Goal: Complete application form: Complete application form

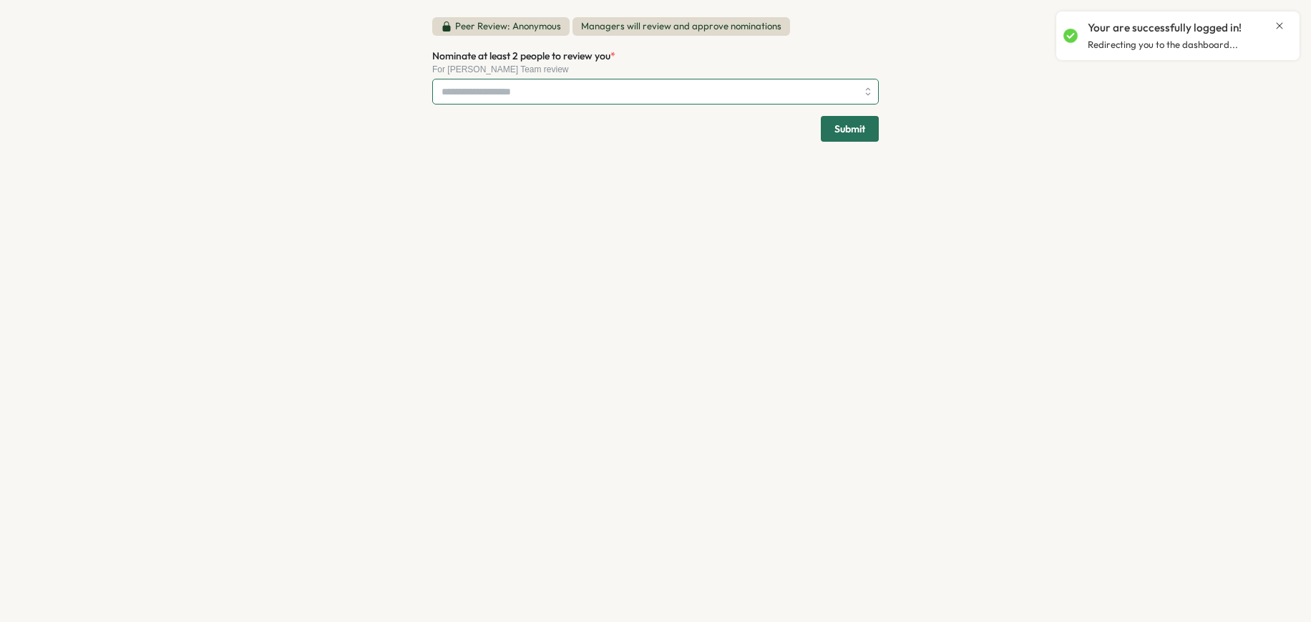
click at [707, 89] on input "Nominate at least 2 people to review you *" at bounding box center [648, 91] width 415 height 24
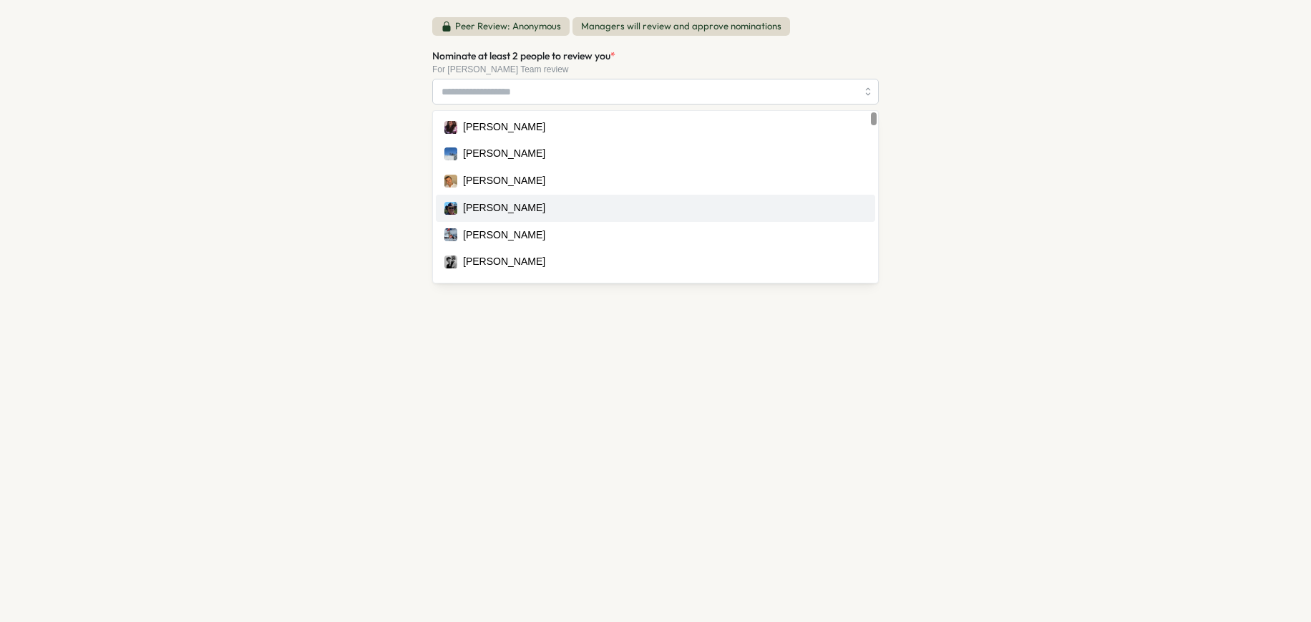
click at [292, 205] on div "Peer Review: Anonymous Managers will review and approve nominations Nominate at…" at bounding box center [655, 311] width 1311 height 622
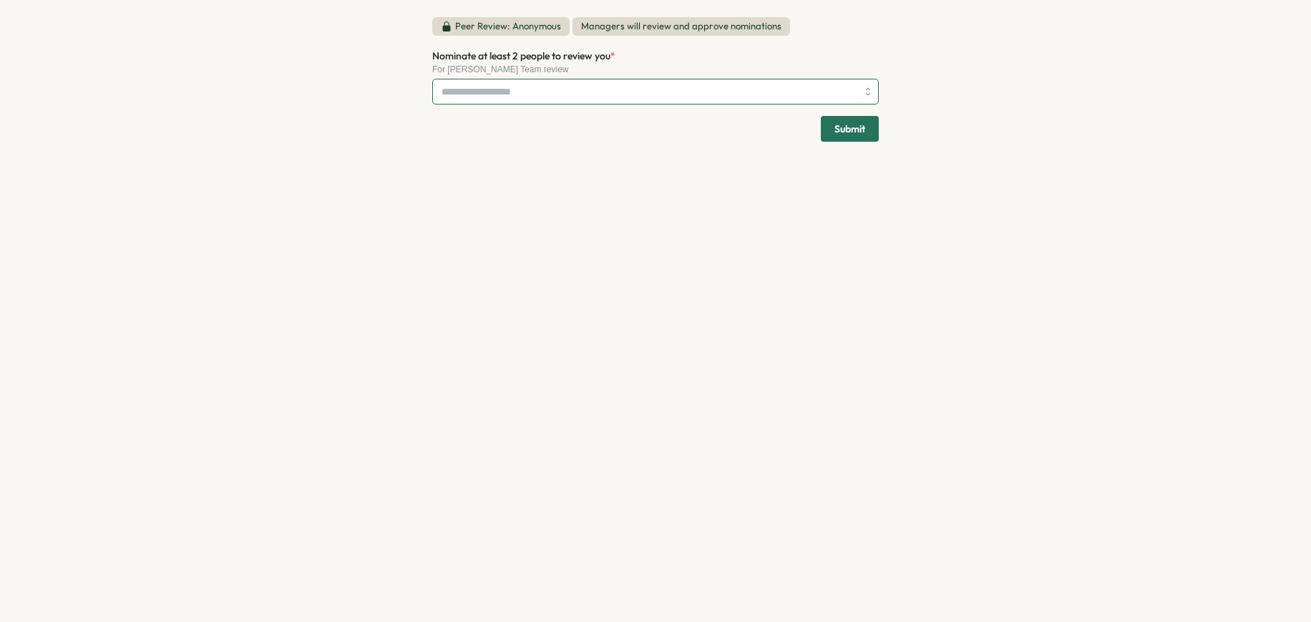
click at [479, 84] on input "Nominate at least 2 people to review you *" at bounding box center [648, 91] width 415 height 24
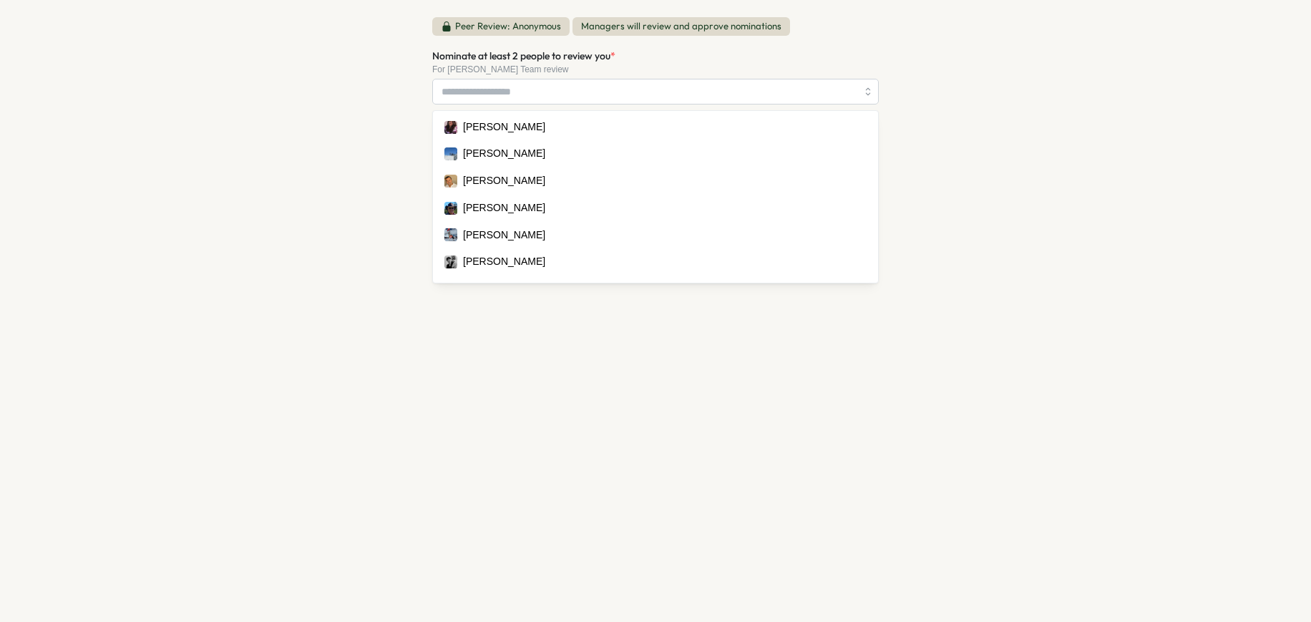
click at [370, 123] on div "Peer Review: Anonymous Managers will review and approve nominations Nominate at…" at bounding box center [655, 311] width 1311 height 622
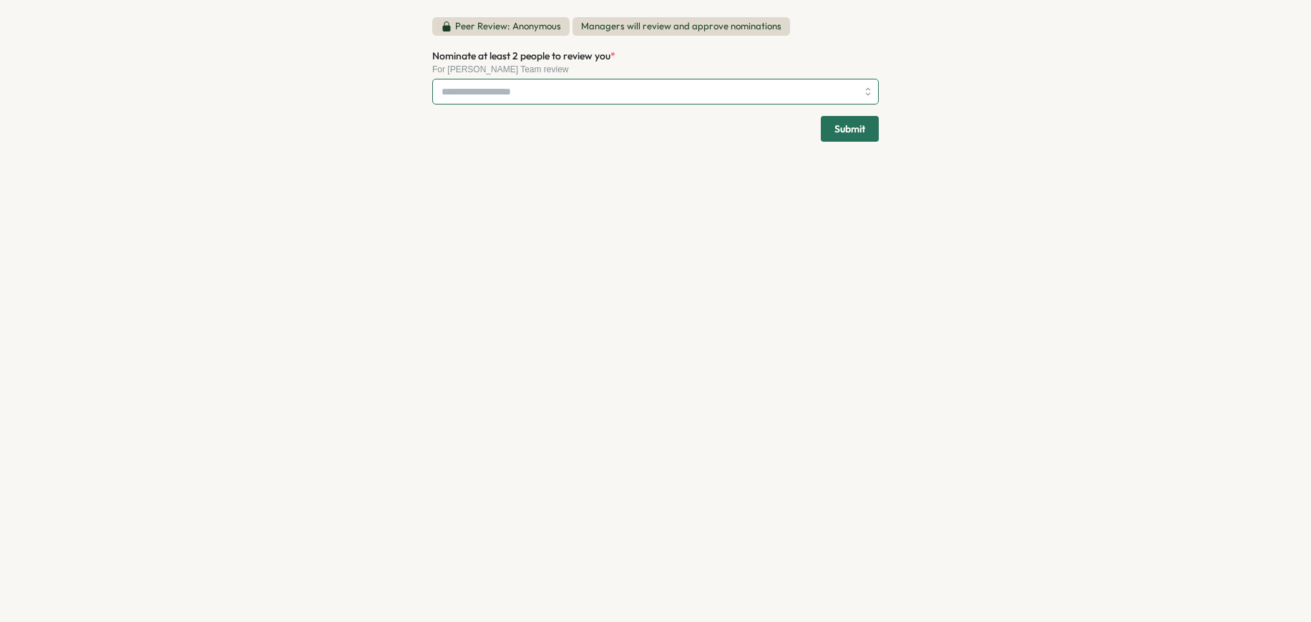
click at [477, 87] on input "Nominate at least 2 people to review you *" at bounding box center [648, 91] width 415 height 24
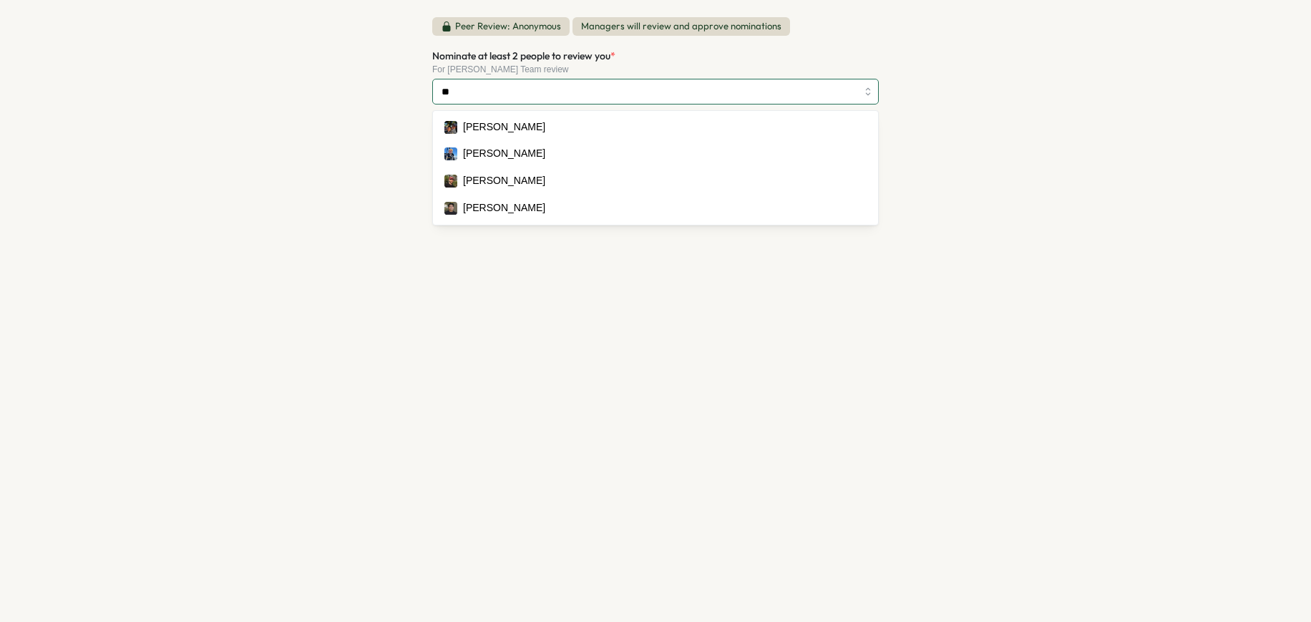
type input "*"
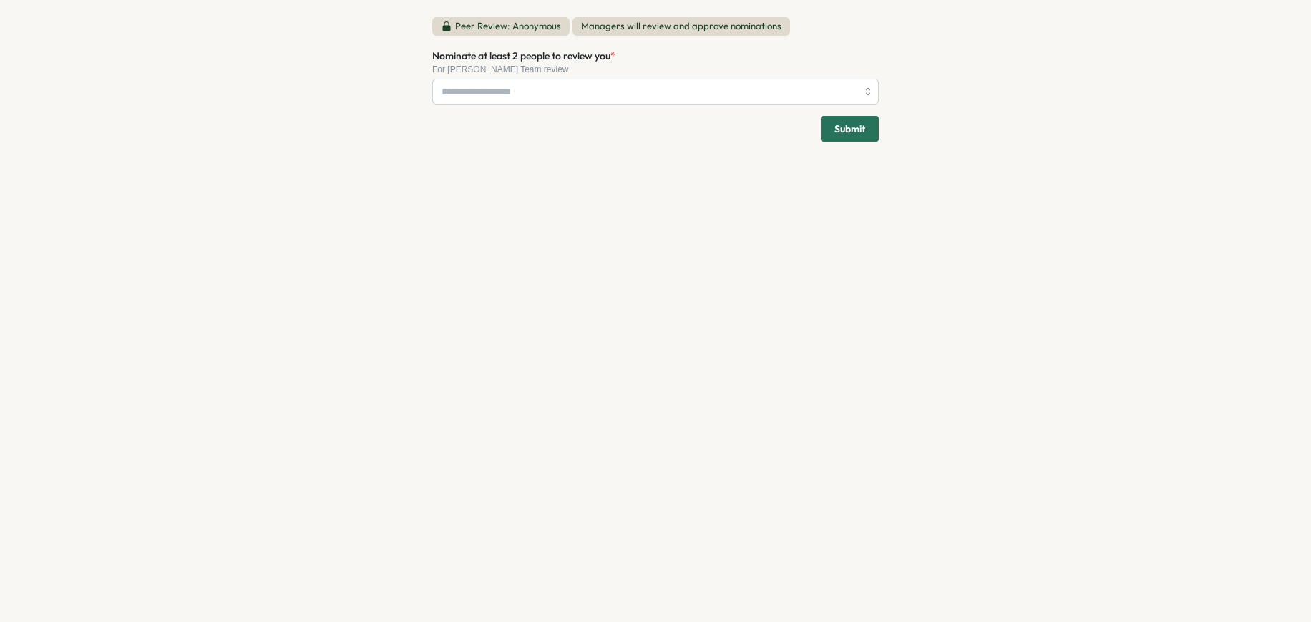
click at [391, 118] on div "Peer Review: Anonymous Managers will review and approve nominations Nominate at…" at bounding box center [655, 311] width 1311 height 622
